Goal: Check status: Check status

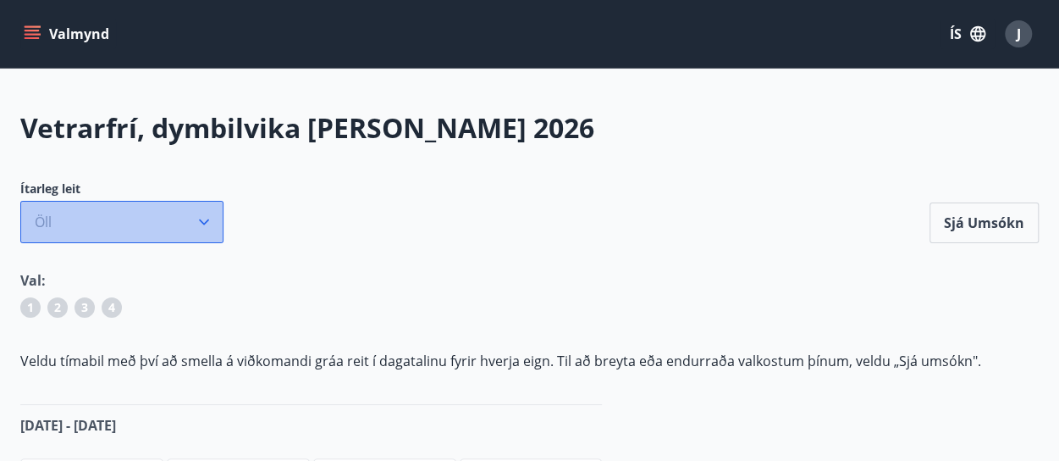
click at [207, 219] on icon "button" at bounding box center [204, 221] width 17 height 17
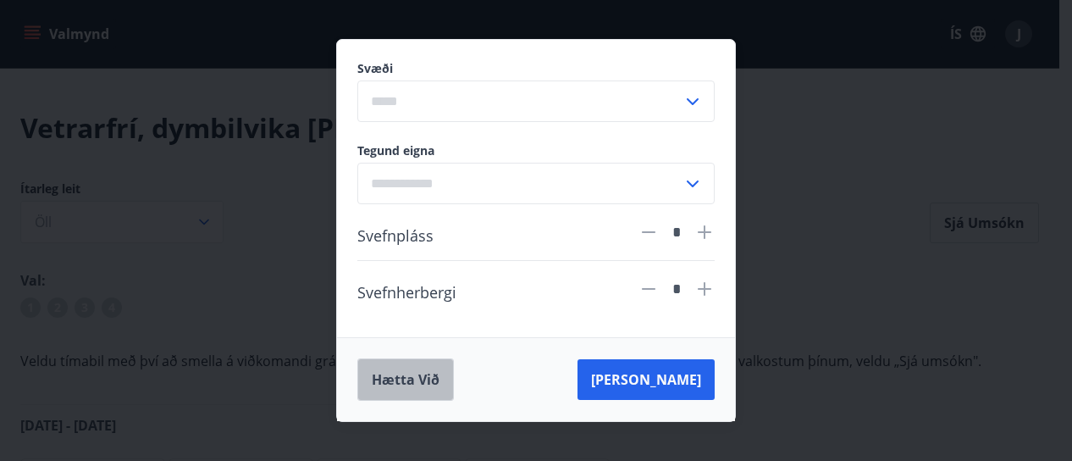
click at [397, 375] on button "Hætta við" at bounding box center [405, 379] width 97 height 42
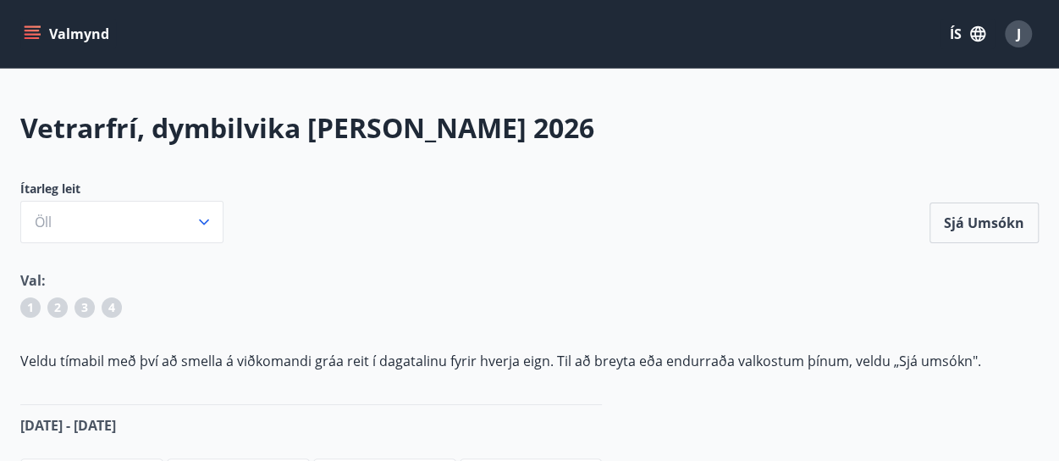
click at [36, 38] on icon "menu" at bounding box center [32, 38] width 15 height 2
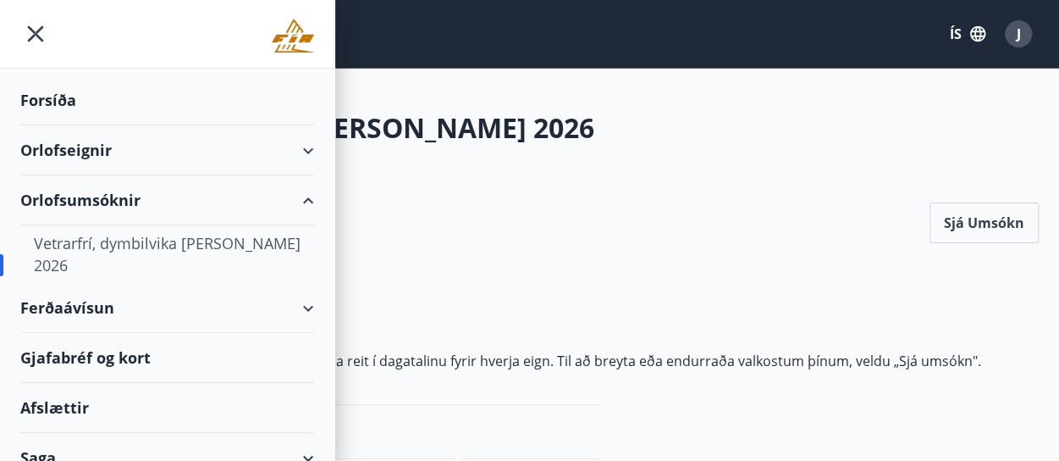
click at [301, 199] on div "Orlofsumsóknir" at bounding box center [167, 200] width 294 height 50
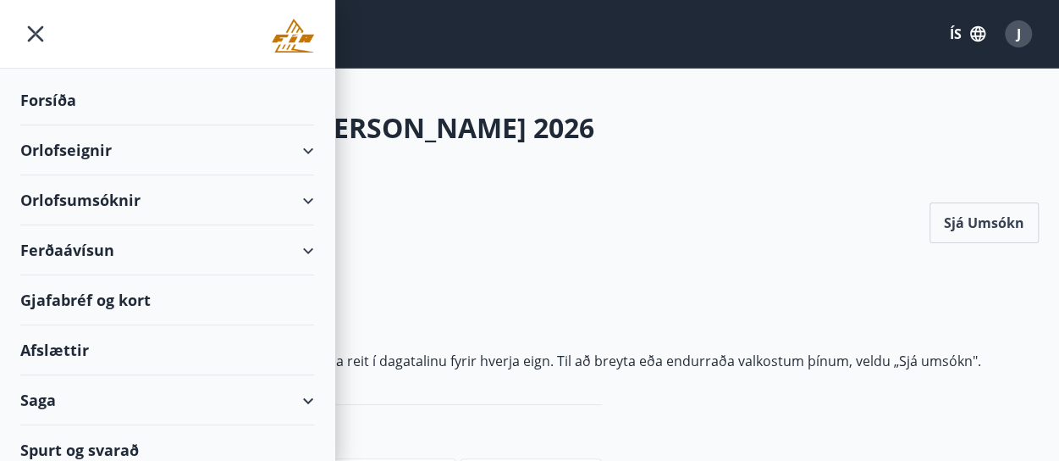
click at [59, 197] on div "Orlofsumsóknir" at bounding box center [167, 200] width 294 height 50
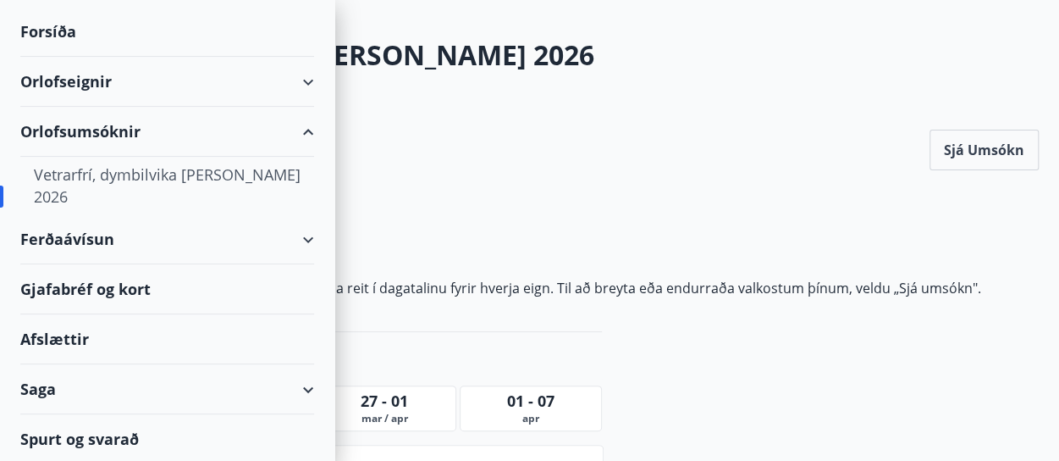
scroll to position [169, 0]
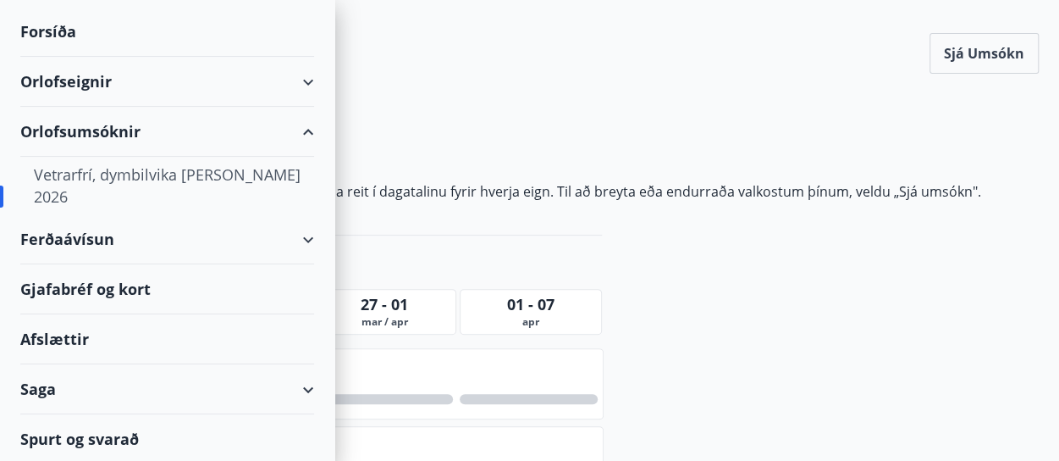
click at [655, 144] on div "1 2 3 4" at bounding box center [529, 141] width 1019 height 27
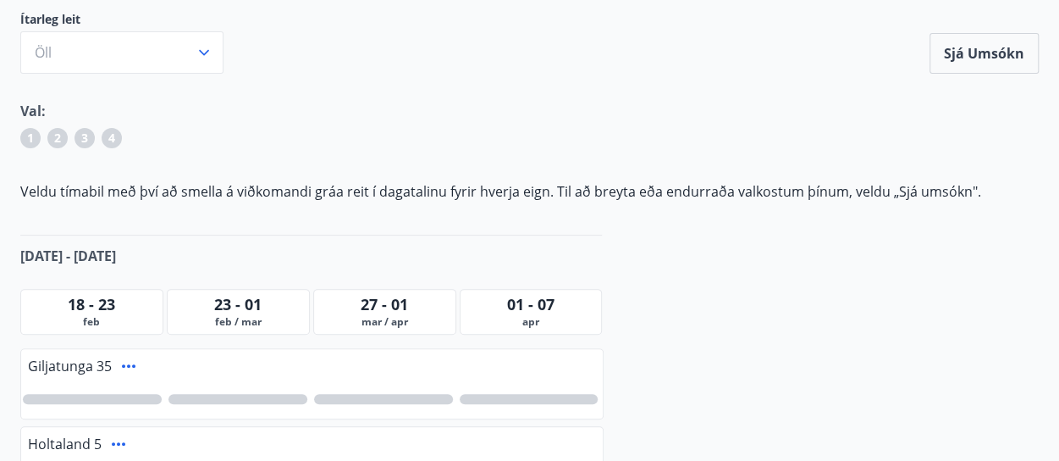
scroll to position [0, 0]
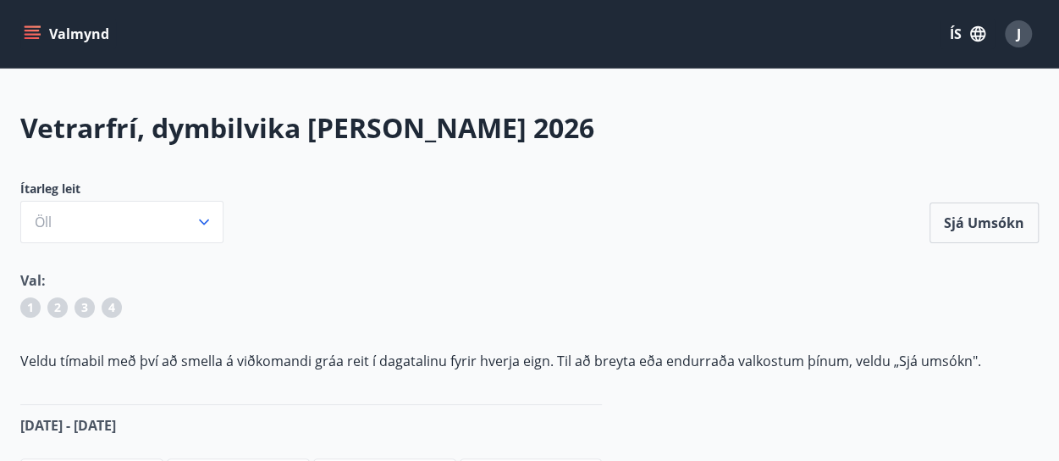
click at [43, 33] on button "Valmynd" at bounding box center [68, 34] width 96 height 30
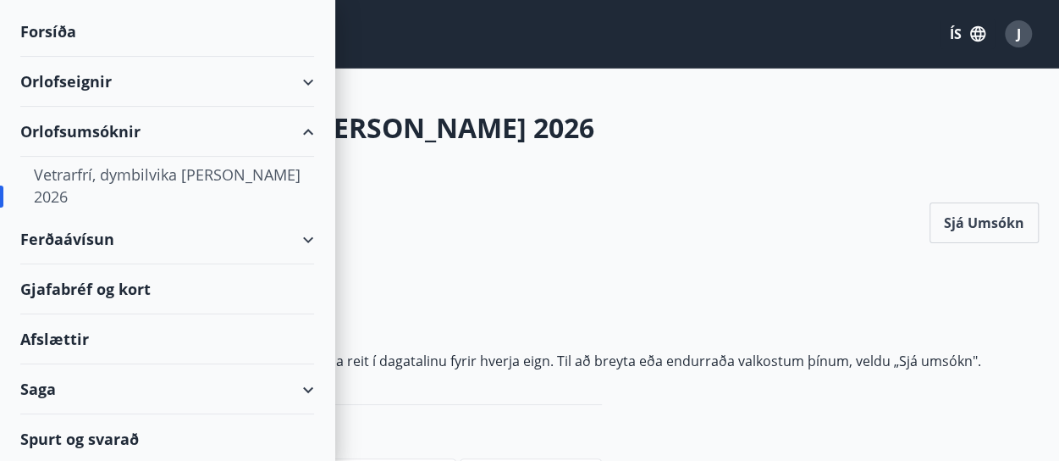
click at [98, 395] on div "Saga" at bounding box center [167, 389] width 294 height 50
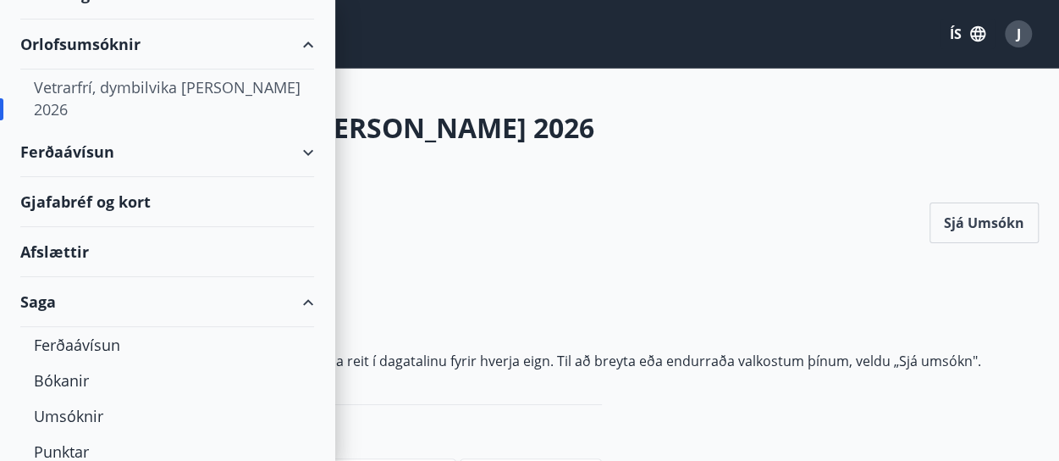
scroll to position [246, 0]
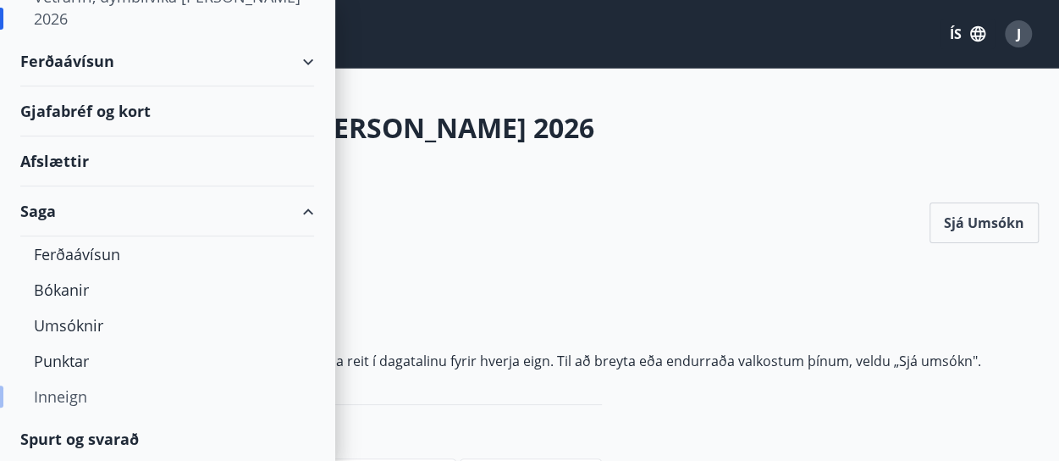
click at [100, 389] on div "Inneign" at bounding box center [167, 397] width 267 height 36
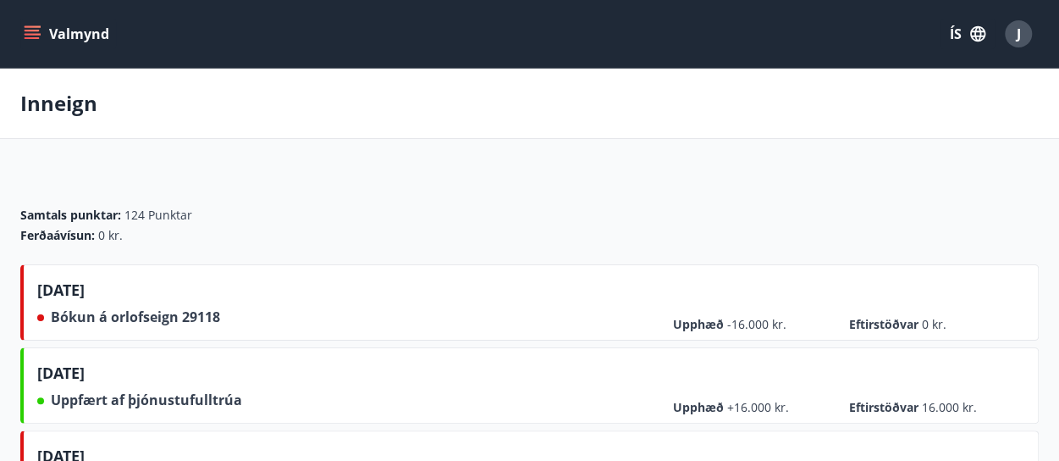
click at [35, 35] on icon "menu" at bounding box center [34, 34] width 19 height 2
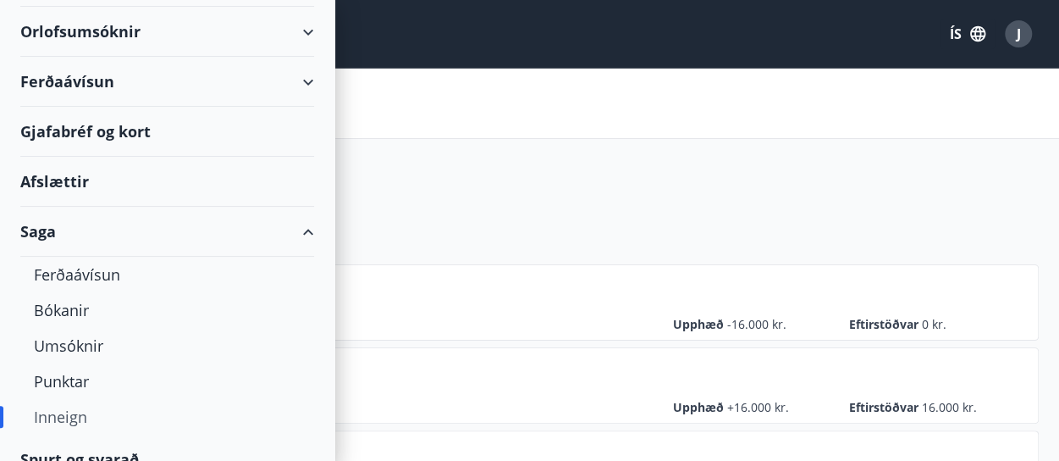
scroll to position [169, 0]
click at [78, 346] on div "Umsóknir" at bounding box center [167, 345] width 267 height 36
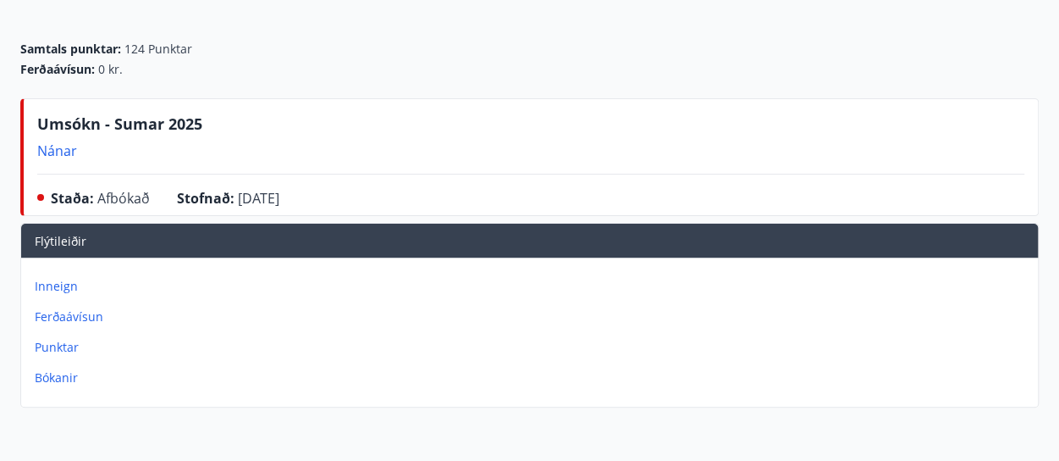
scroll to position [169, 0]
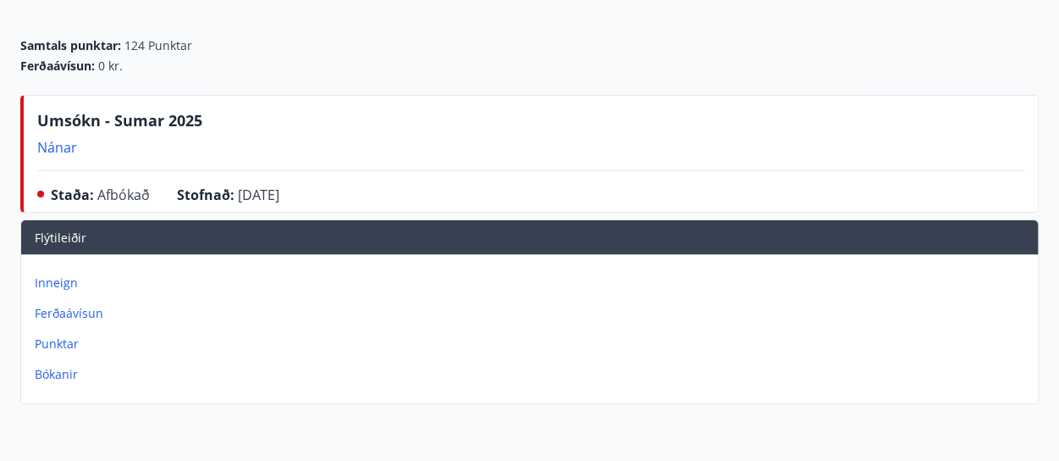
click at [57, 345] on p "Punktar" at bounding box center [533, 343] width 997 height 17
